Goal: Find specific page/section: Find specific page/section

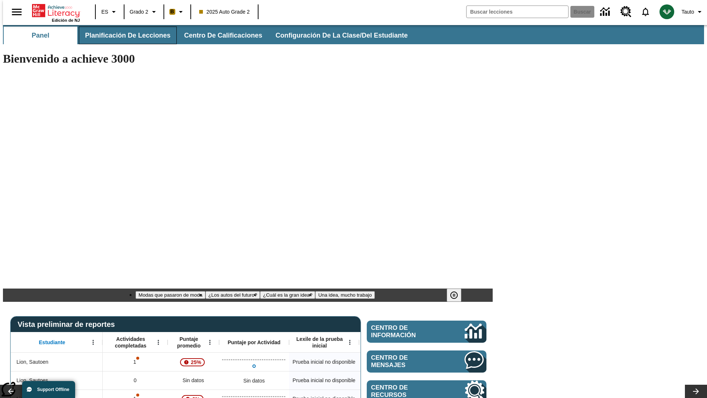
click at [123, 35] on span "Planificación de lecciones" at bounding box center [127, 35] width 85 height 8
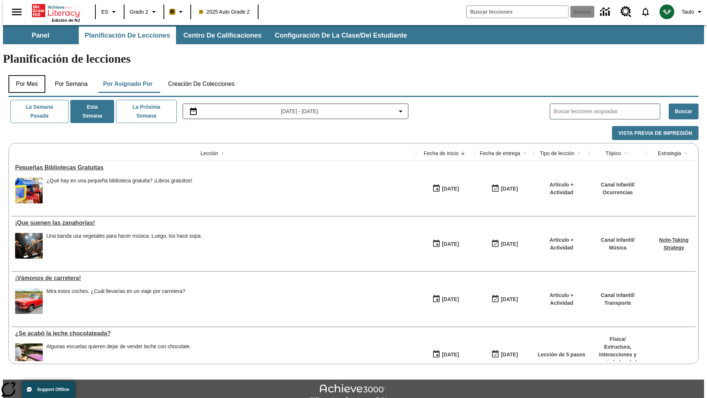
click at [24, 75] on button "Por mes" at bounding box center [26, 84] width 37 height 18
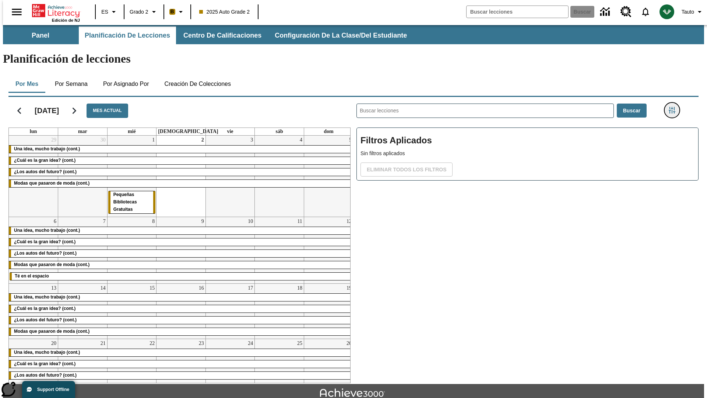
click at [675, 107] on icon "Menú lateral de filtros" at bounding box center [672, 110] width 7 height 7
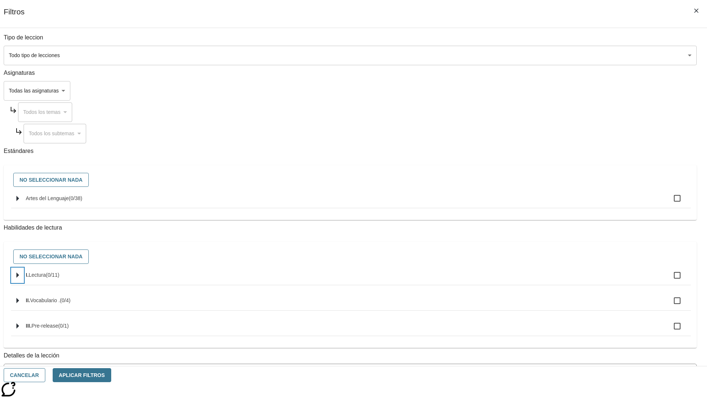
click at [19, 278] on icon "Seleccione habilidades" at bounding box center [18, 276] width 3 height 6
click at [45, 375] on button "Cancelar" at bounding box center [25, 375] width 42 height 14
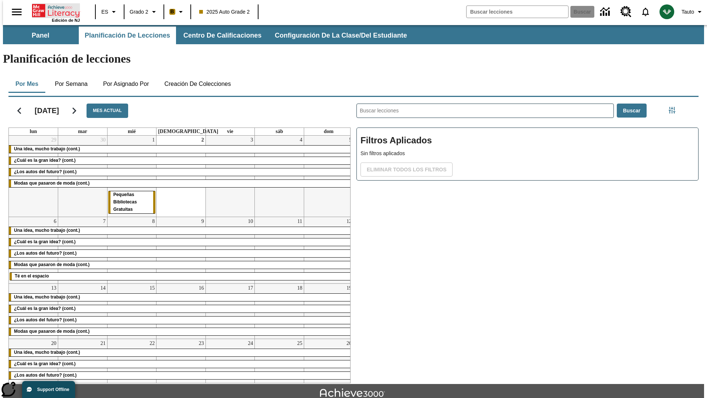
click at [53, 10] on icon "Portada" at bounding box center [56, 10] width 49 height 15
